Goal: Task Accomplishment & Management: Manage account settings

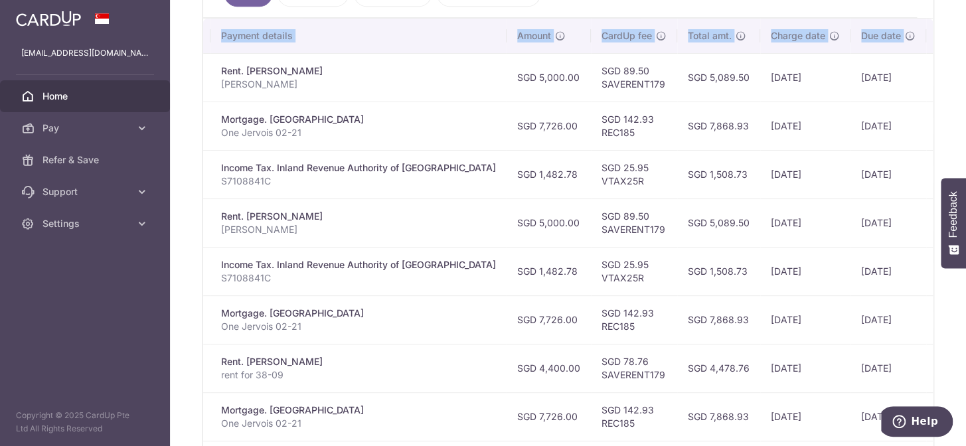
scroll to position [372, 0]
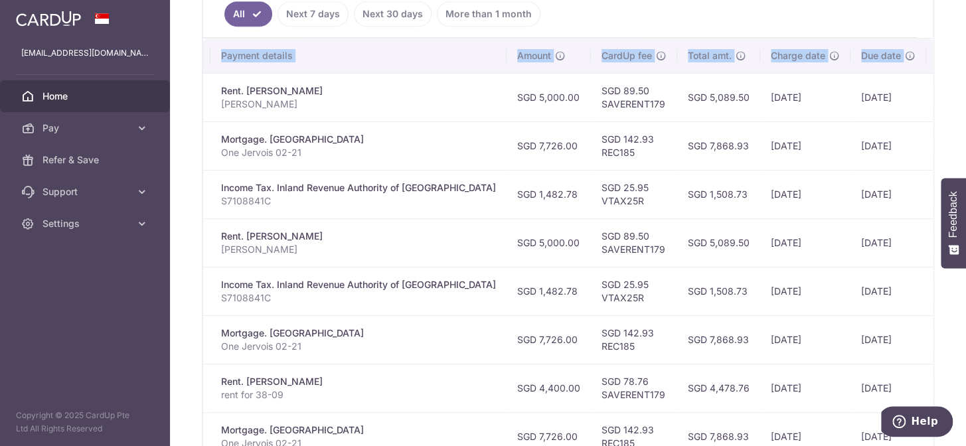
drag, startPoint x: 298, startPoint y: 240, endPoint x: 388, endPoint y: 249, distance: 90.1
click at [388, 249] on td "Rent. Liow Hung Chang Tan Kok Cheong" at bounding box center [358, 242] width 296 height 48
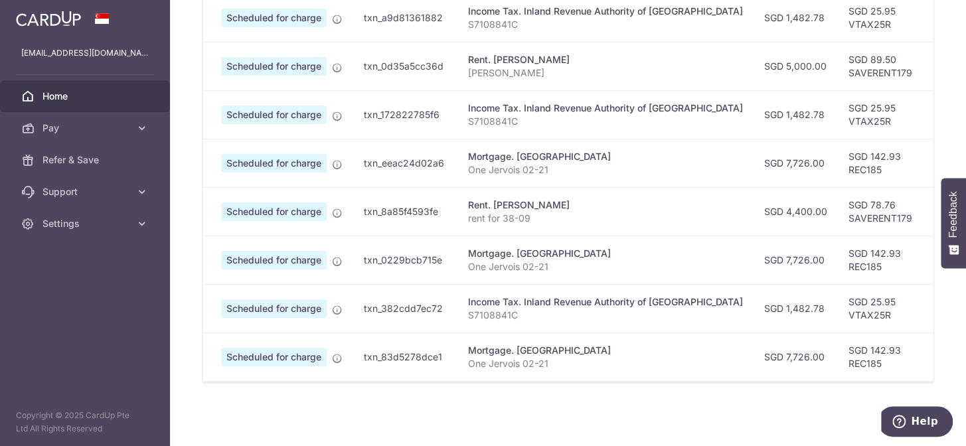
scroll to position [0, 0]
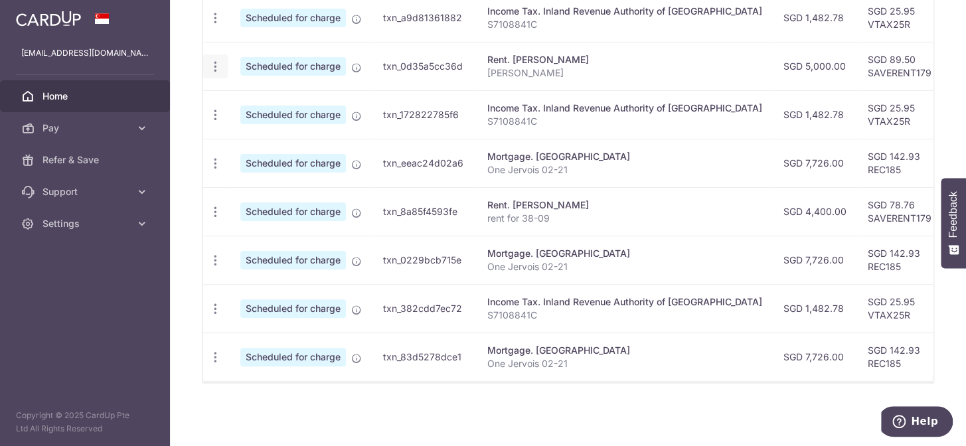
click at [214, 60] on icon "button" at bounding box center [215, 67] width 14 height 14
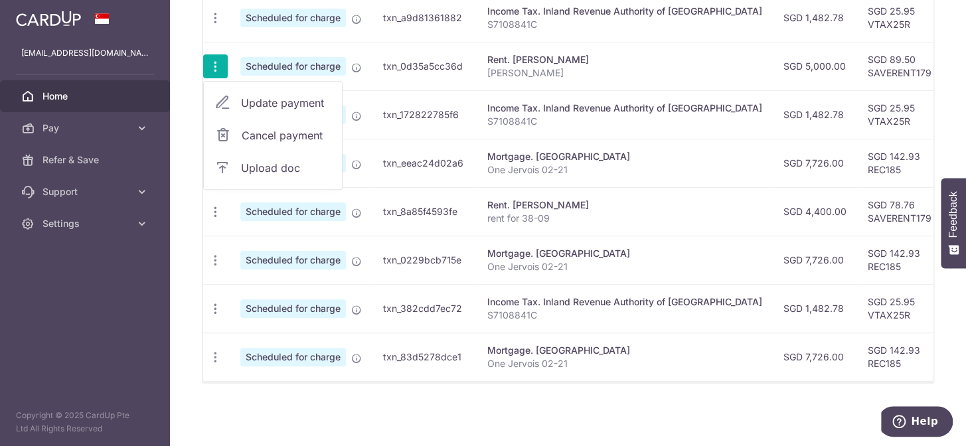
click at [291, 131] on span "Cancel payment" at bounding box center [286, 135] width 89 height 16
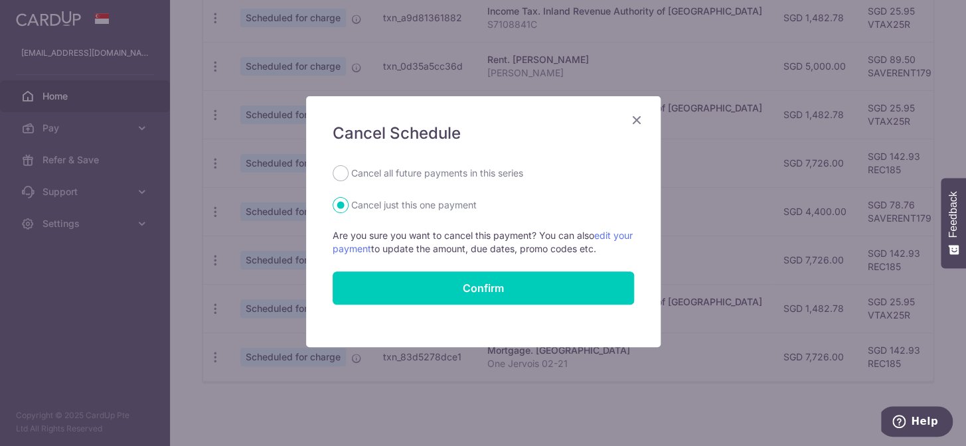
click at [434, 169] on label "Cancel all future payments in this series" at bounding box center [437, 173] width 172 height 16
click at [348, 169] on input "Cancel all future payments in this series" at bounding box center [341, 173] width 16 height 16
radio input "true"
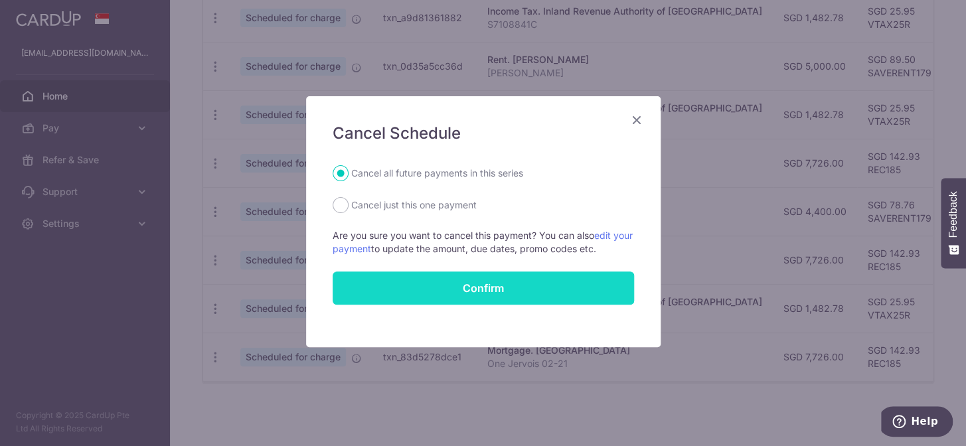
click at [483, 286] on button "Confirm" at bounding box center [483, 287] width 301 height 33
